Goal: Find specific page/section: Find specific page/section

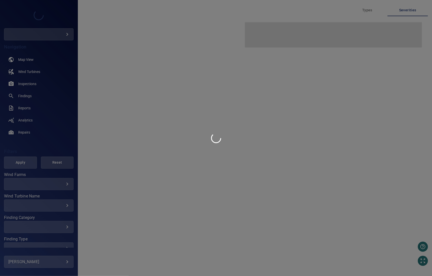
type input "****"
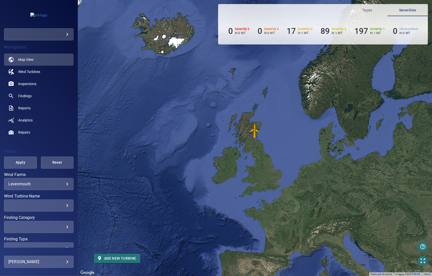
click at [254, 131] on img "WTG_1" at bounding box center [254, 130] width 15 height 15
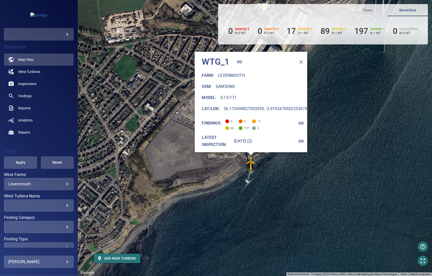
drag, startPoint x: 295, startPoint y: 158, endPoint x: 291, endPoint y: 195, distance: 37.1
click at [291, 195] on div "To activate drag with keyboard, press Alt + Enter. Once in keyboard drag state,…" at bounding box center [255, 138] width 354 height 276
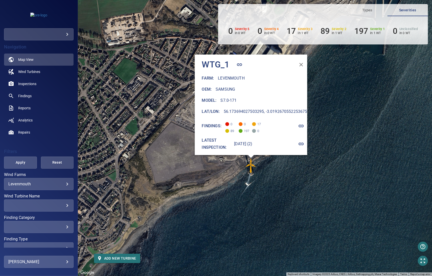
click at [298, 64] on icon "button" at bounding box center [301, 65] width 6 height 6
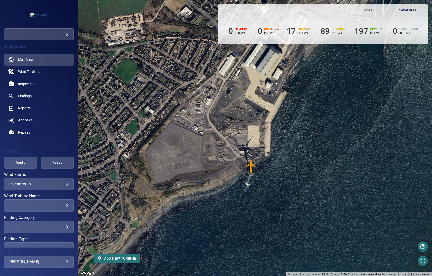
click at [251, 167] on img "WTG_1" at bounding box center [250, 165] width 15 height 15
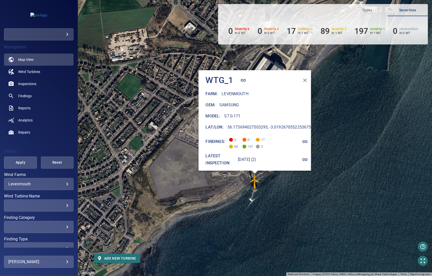
click at [304, 158] on icon "button" at bounding box center [304, 159] width 5 height 3
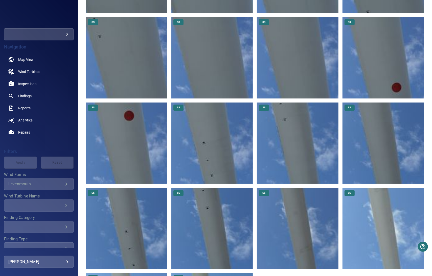
scroll to position [5911, 0]
